Goal: Navigation & Orientation: Understand site structure

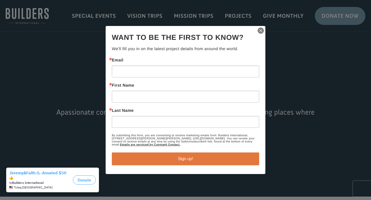
click at [260, 30] on img "button" at bounding box center [260, 30] width 7 height 7
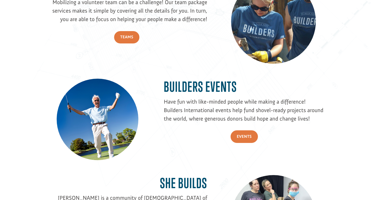
scroll to position [765, 0]
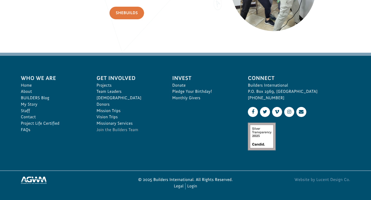
click at [127, 132] on link "Join the Builders Team" at bounding box center [129, 130] width 64 height 6
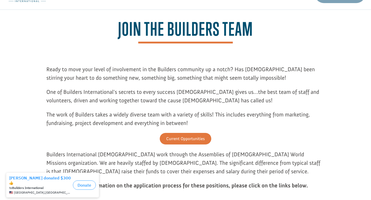
scroll to position [23, 0]
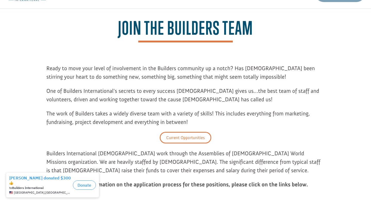
click at [175, 137] on link "Current Opportunities" at bounding box center [185, 138] width 51 height 12
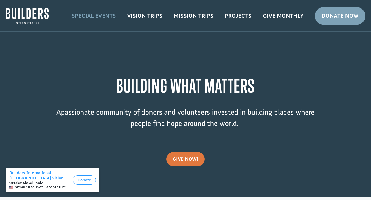
click at [97, 14] on link "Special Events" at bounding box center [93, 15] width 55 height 15
click at [187, 14] on link "Mission Trips" at bounding box center [193, 15] width 51 height 15
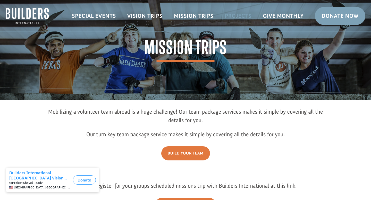
click at [243, 13] on link "Projects" at bounding box center [238, 15] width 38 height 15
